Goal: Transaction & Acquisition: Purchase product/service

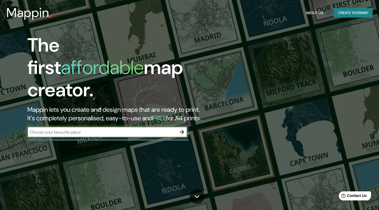
click at [347, 13] on button "Create your map" at bounding box center [353, 13] width 39 height 10
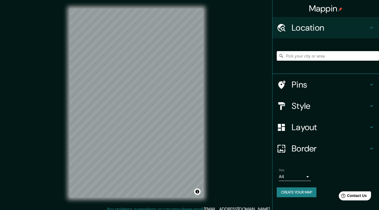
click at [313, 57] on input "Pick your city or area" at bounding box center [328, 56] width 102 height 10
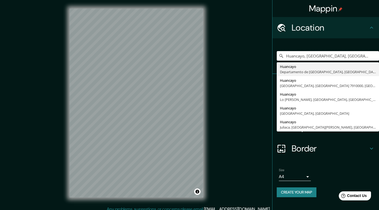
type input "Huancayo, [GEOGRAPHIC_DATA], [GEOGRAPHIC_DATA]"
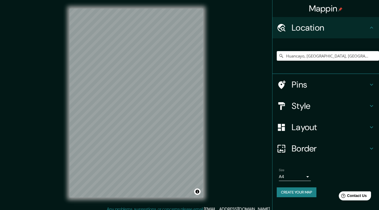
click at [369, 108] on icon at bounding box center [372, 106] width 6 height 6
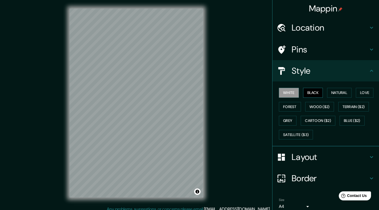
click at [308, 93] on button "Black" at bounding box center [313, 93] width 20 height 10
click at [337, 92] on button "Natural" at bounding box center [339, 93] width 25 height 10
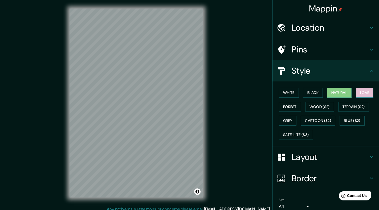
click at [357, 91] on button "Love" at bounding box center [365, 93] width 18 height 10
click at [283, 104] on button "Forest" at bounding box center [290, 107] width 22 height 10
click at [333, 94] on button "Natural" at bounding box center [339, 93] width 25 height 10
click at [337, 159] on h4 "Layout" at bounding box center [330, 157] width 77 height 11
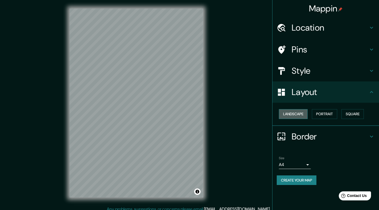
click at [293, 115] on button "Landscape" at bounding box center [293, 114] width 29 height 10
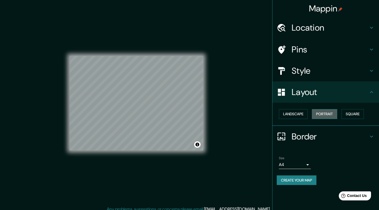
click at [324, 115] on button "Portrait" at bounding box center [324, 114] width 25 height 10
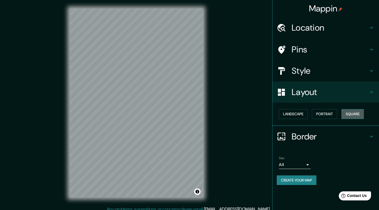
click at [349, 117] on button "Square" at bounding box center [353, 114] width 22 height 10
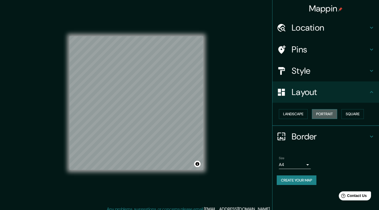
click at [318, 115] on button "Portrait" at bounding box center [324, 114] width 25 height 10
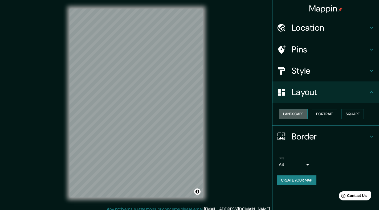
click at [305, 115] on button "Landscape" at bounding box center [293, 114] width 29 height 10
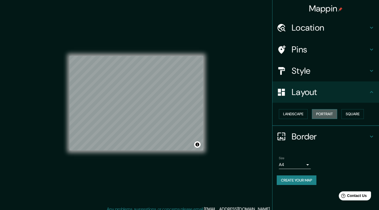
click at [332, 117] on button "Portrait" at bounding box center [324, 114] width 25 height 10
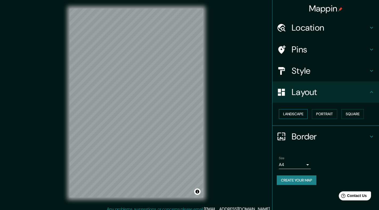
click at [297, 114] on button "Landscape" at bounding box center [293, 114] width 29 height 10
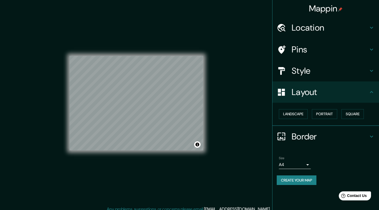
click at [335, 134] on h4 "Border" at bounding box center [330, 136] width 77 height 11
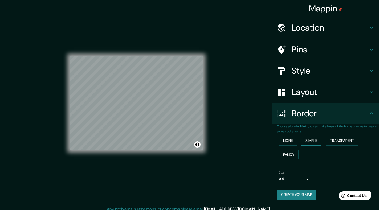
click at [306, 138] on button "Simple" at bounding box center [312, 141] width 20 height 10
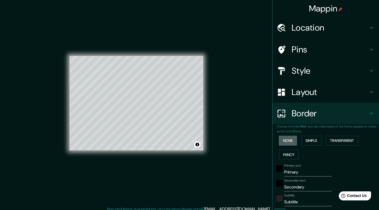
click at [291, 138] on button "None" at bounding box center [288, 141] width 18 height 10
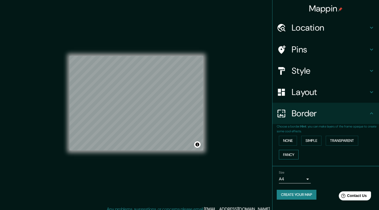
click at [291, 153] on button "Fancy" at bounding box center [289, 155] width 20 height 10
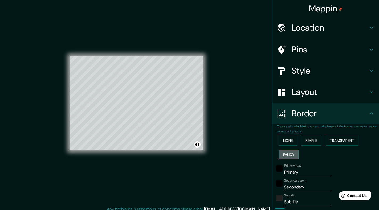
click at [291, 153] on button "Fancy" at bounding box center [289, 155] width 20 height 10
type input "201"
type input "40"
type input "20"
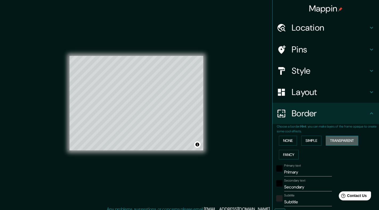
click at [342, 141] on button "Transparent" at bounding box center [342, 141] width 33 height 10
type input "241"
type input "40"
click at [282, 141] on button "None" at bounding box center [288, 141] width 18 height 10
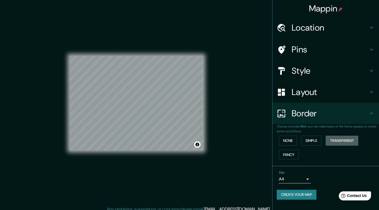
click at [348, 139] on button "Transparent" at bounding box center [342, 141] width 33 height 10
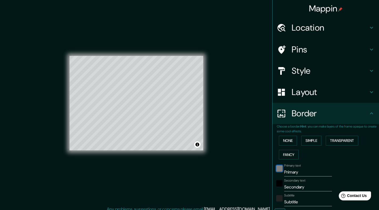
click at [277, 169] on div "black" at bounding box center [280, 169] width 6 height 6
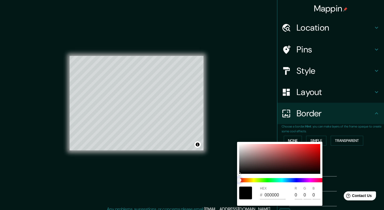
click at [261, 180] on span at bounding box center [281, 180] width 85 height 4
type input "241"
type input "40"
type input "241"
type input "40"
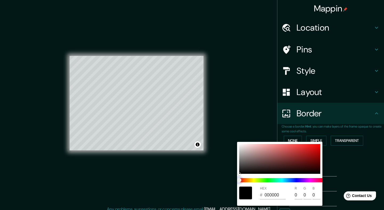
click at [276, 180] on span at bounding box center [281, 180] width 85 height 4
drag, startPoint x: 276, startPoint y: 180, endPoint x: 238, endPoint y: 180, distance: 38.1
click at [262, 180] on span at bounding box center [281, 180] width 85 height 4
type input "241"
type input "40"
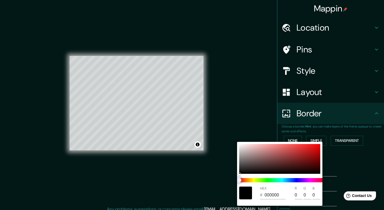
type input "241"
type input "40"
click at [273, 185] on div "HEX # 000000 R 0 G 0 B 0" at bounding box center [279, 174] width 85 height 64
click at [342, 140] on div at bounding box center [192, 105] width 384 height 210
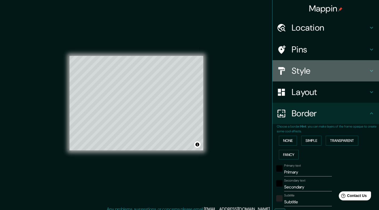
click at [318, 67] on h4 "Style" at bounding box center [330, 71] width 77 height 11
type input "241"
type input "40"
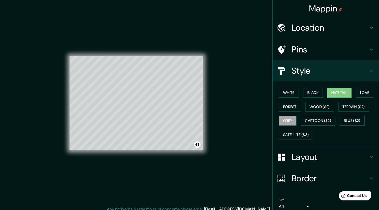
click at [283, 122] on button "Grey" at bounding box center [288, 121] width 18 height 10
click at [285, 107] on button "Forest" at bounding box center [290, 107] width 22 height 10
click at [285, 121] on button "Grey" at bounding box center [288, 121] width 18 height 10
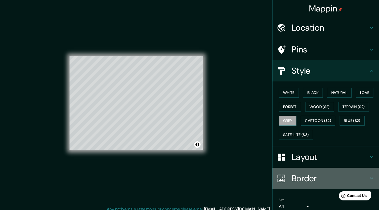
click at [322, 176] on h4 "Border" at bounding box center [330, 178] width 77 height 11
type input "241"
type input "40"
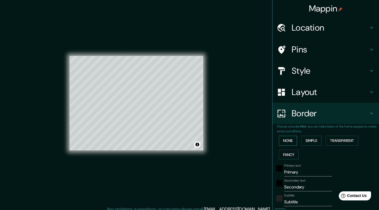
click at [284, 142] on button "None" at bounding box center [288, 141] width 18 height 10
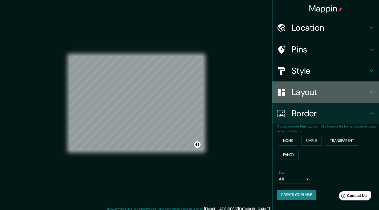
click at [308, 92] on h4 "Layout" at bounding box center [330, 92] width 77 height 11
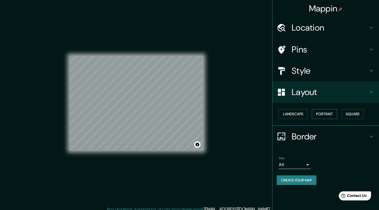
click at [332, 110] on button "Portrait" at bounding box center [324, 114] width 25 height 10
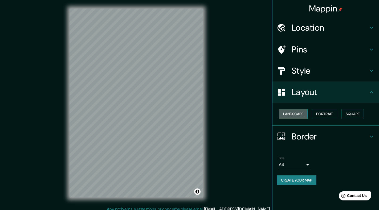
click at [294, 112] on button "Landscape" at bounding box center [293, 114] width 29 height 10
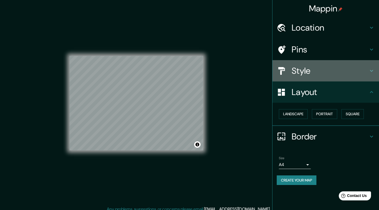
click at [309, 71] on h4 "Style" at bounding box center [330, 71] width 77 height 11
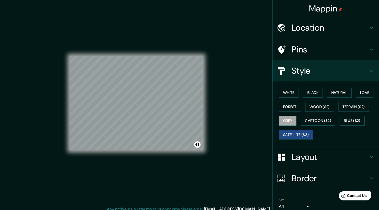
click at [299, 133] on button "Satellite ($3)" at bounding box center [296, 135] width 34 height 10
click at [315, 123] on button "Cartoon ($2)" at bounding box center [318, 121] width 35 height 10
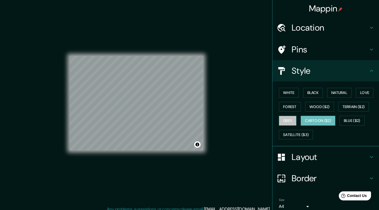
click at [282, 121] on button "Grey" at bounding box center [288, 121] width 18 height 10
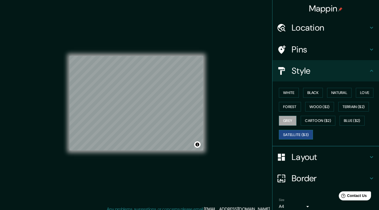
click at [296, 135] on button "Satellite ($3)" at bounding box center [296, 135] width 34 height 10
click at [290, 134] on button "Satellite ($3)" at bounding box center [296, 135] width 34 height 10
click at [290, 91] on button "White" at bounding box center [289, 93] width 20 height 10
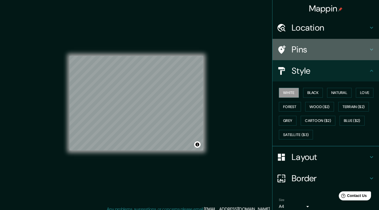
click at [306, 55] on div "Pins" at bounding box center [326, 49] width 107 height 21
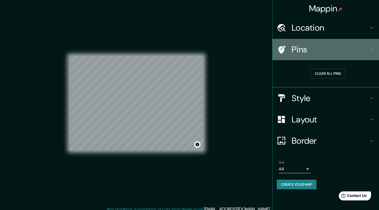
click at [313, 54] on h4 "Pins" at bounding box center [330, 49] width 77 height 11
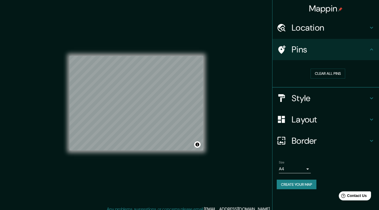
click at [345, 30] on h4 "Location" at bounding box center [330, 27] width 77 height 11
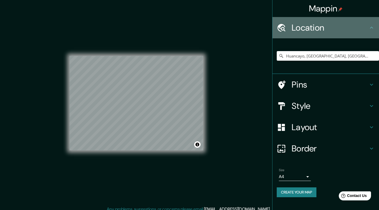
click at [345, 30] on h4 "Location" at bounding box center [330, 27] width 77 height 11
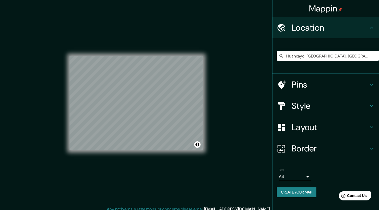
click at [323, 130] on h4 "Layout" at bounding box center [330, 127] width 77 height 11
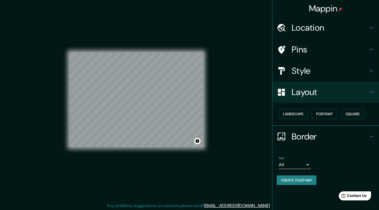
scroll to position [5, 0]
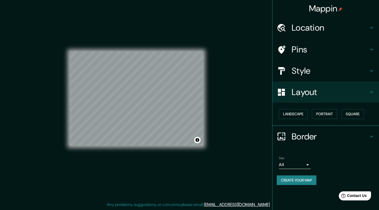
click at [308, 137] on h4 "Border" at bounding box center [330, 136] width 77 height 11
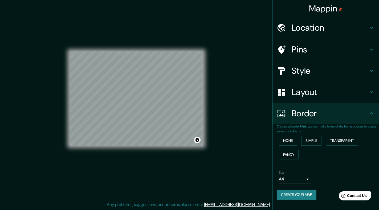
click at [321, 96] on h4 "Layout" at bounding box center [330, 92] width 77 height 11
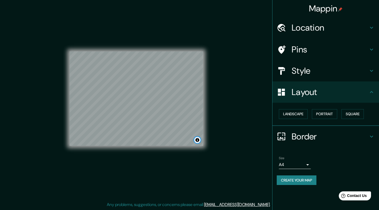
click at [198, 140] on button "Toggle attribution" at bounding box center [197, 140] width 6 height 6
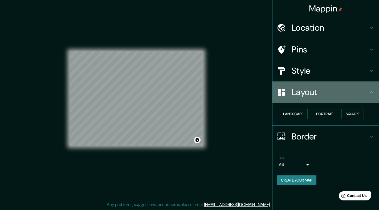
click at [322, 89] on h4 "Layout" at bounding box center [330, 92] width 77 height 11
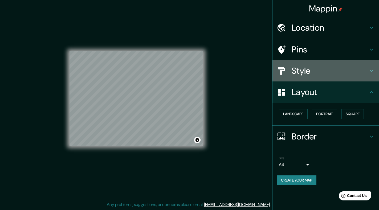
click at [307, 70] on h4 "Style" at bounding box center [330, 71] width 77 height 11
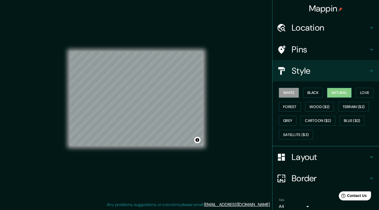
click at [341, 94] on button "Natural" at bounding box center [339, 93] width 25 height 10
click at [293, 88] on button "White" at bounding box center [289, 93] width 20 height 10
click at [239, 114] on div "Mappin Location [GEOGRAPHIC_DATA], [GEOGRAPHIC_DATA], [GEOGRAPHIC_DATA] [GEOGRA…" at bounding box center [189, 102] width 379 height 215
click at [281, 122] on button "Grey" at bounding box center [288, 121] width 18 height 10
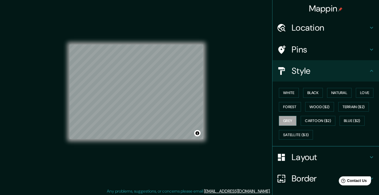
drag, startPoint x: 28, startPoint y: 195, endPoint x: 9, endPoint y: 184, distance: 22.6
click at [8, 183] on div "Mappin Location [GEOGRAPHIC_DATA], [GEOGRAPHIC_DATA], [GEOGRAPHIC_DATA] [GEOGRA…" at bounding box center [189, 95] width 379 height 201
